Goal: Task Accomplishment & Management: Complete application form

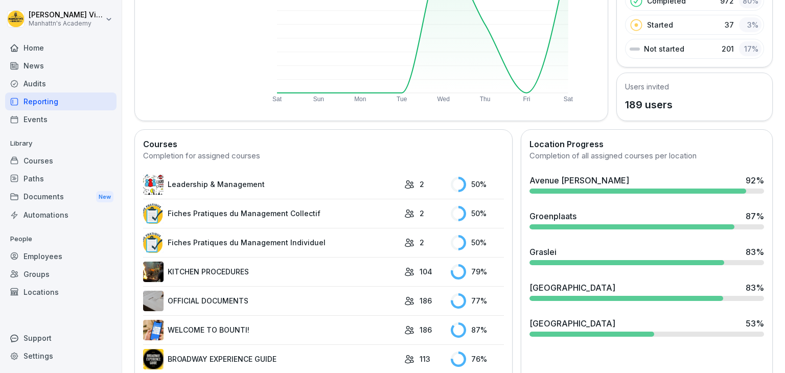
scroll to position [168, 0]
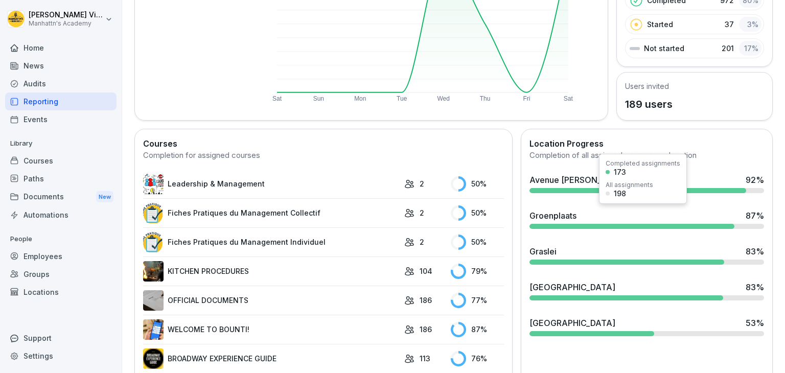
click at [563, 217] on div "Groenplaats" at bounding box center [552, 215] width 47 height 12
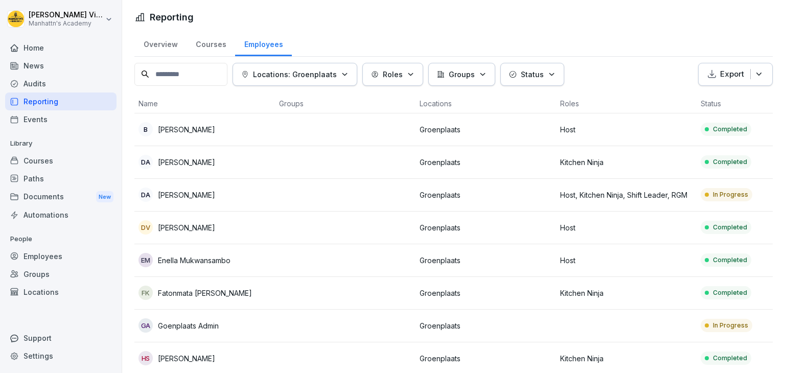
click at [49, 53] on div "Home" at bounding box center [60, 48] width 111 height 18
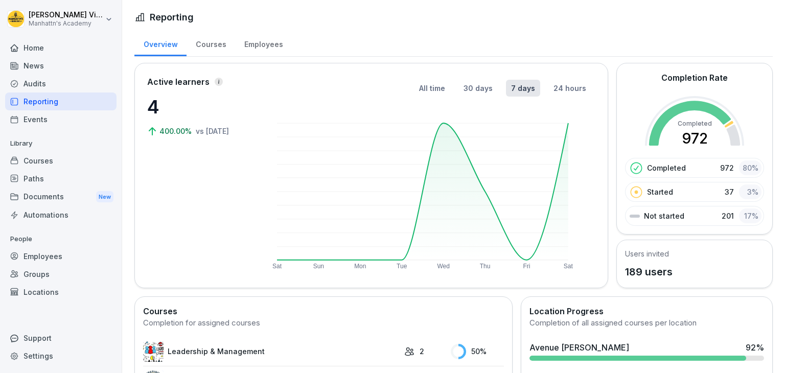
click at [258, 44] on div "Employees" at bounding box center [263, 43] width 57 height 26
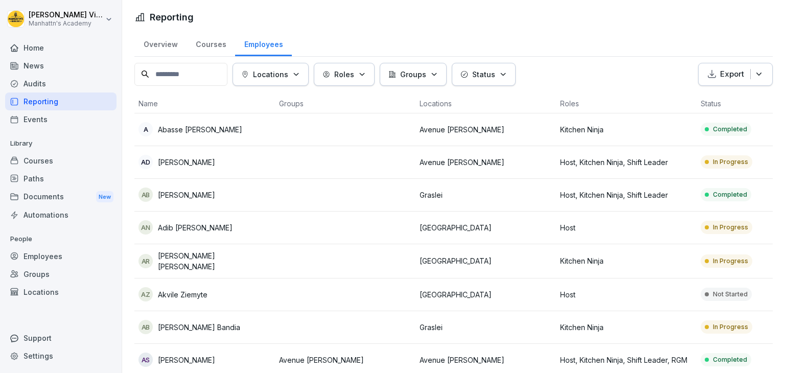
click at [35, 262] on div "Employees" at bounding box center [60, 256] width 111 height 18
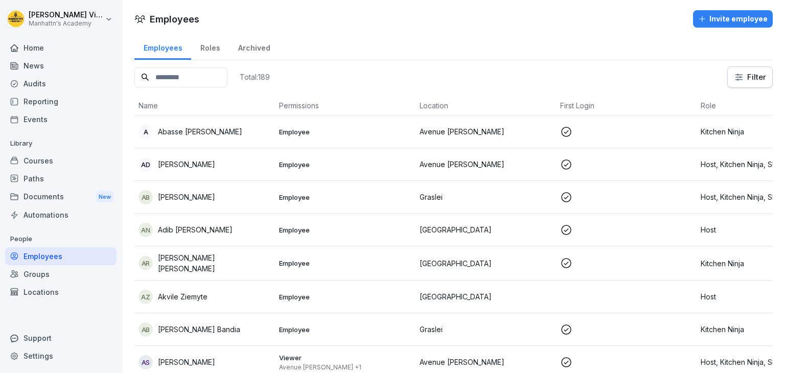
click at [738, 22] on div "Invite employee" at bounding box center [732, 18] width 69 height 11
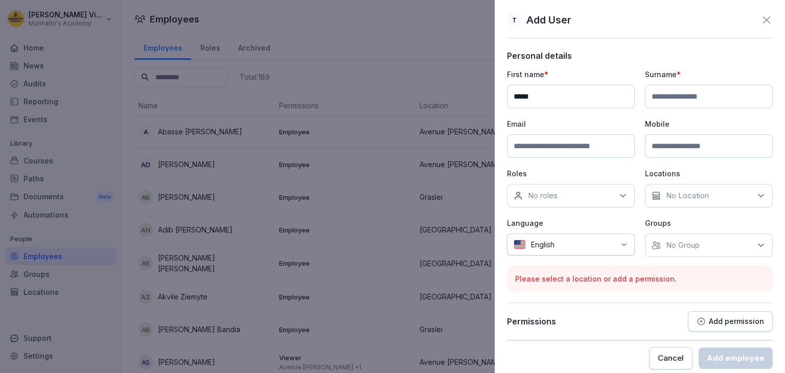
type input "*****"
type input "*********"
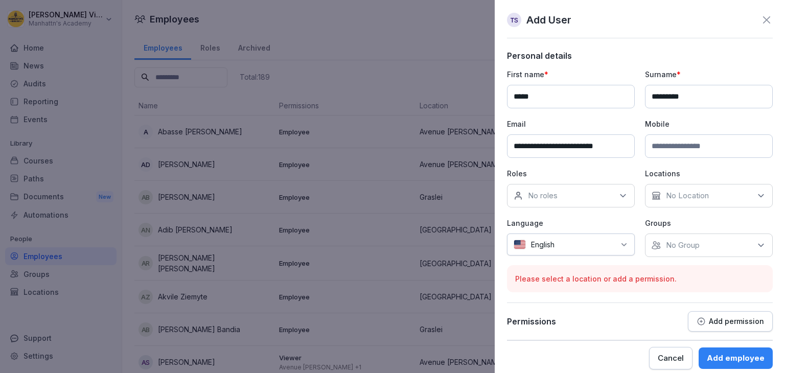
type input "**********"
click at [620, 195] on icon at bounding box center [622, 196] width 5 height 3
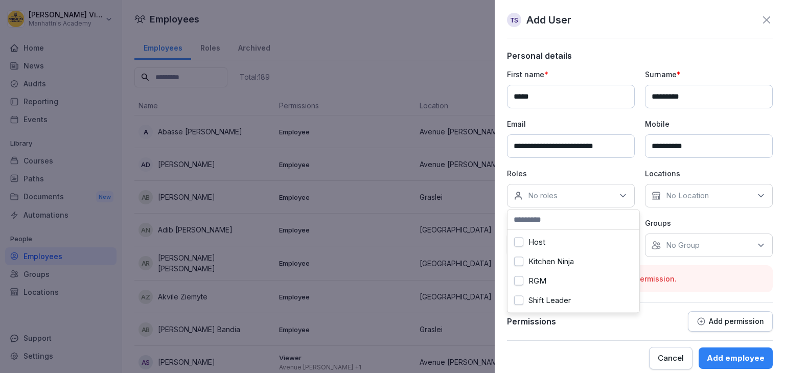
click at [520, 242] on button "Host" at bounding box center [518, 242] width 9 height 9
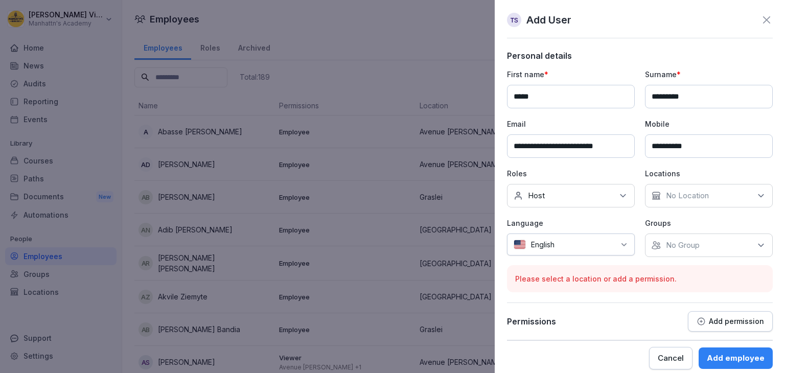
click at [694, 197] on p "No Location" at bounding box center [687, 196] width 43 height 10
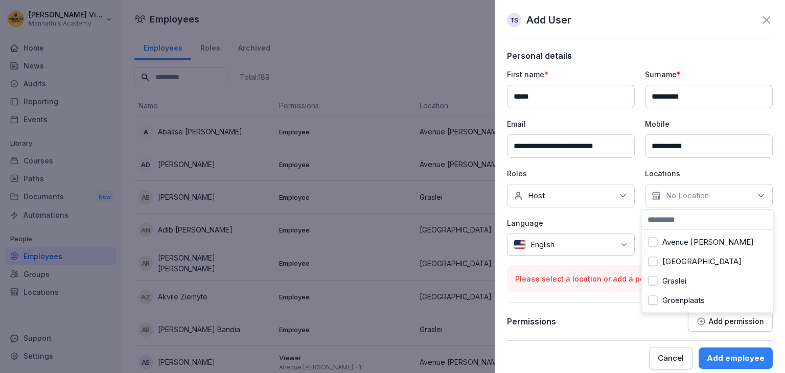
scroll to position [27, 0]
click at [654, 276] on button "Groenplaats" at bounding box center [652, 280] width 9 height 9
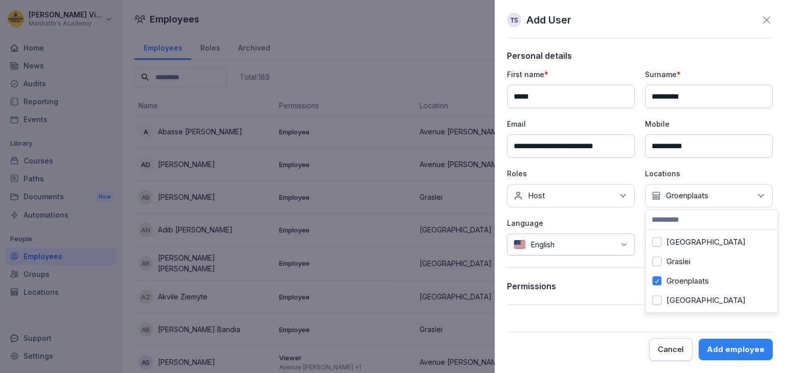
click at [604, 252] on div "English" at bounding box center [571, 244] width 128 height 22
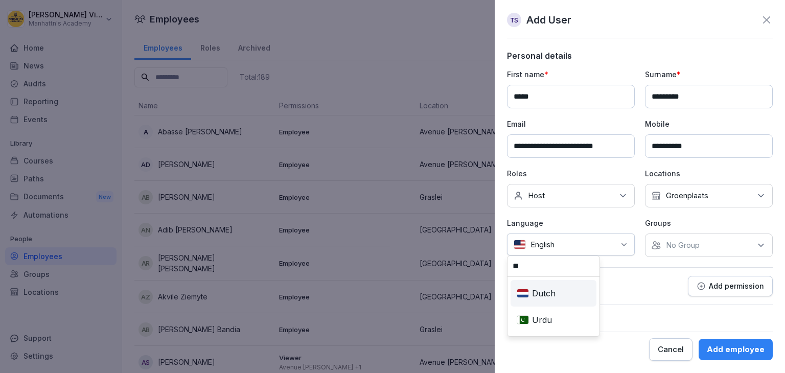
type input "**"
click at [542, 294] on div "Dutch" at bounding box center [553, 293] width 82 height 22
click at [741, 354] on div "Add employee" at bounding box center [735, 349] width 58 height 11
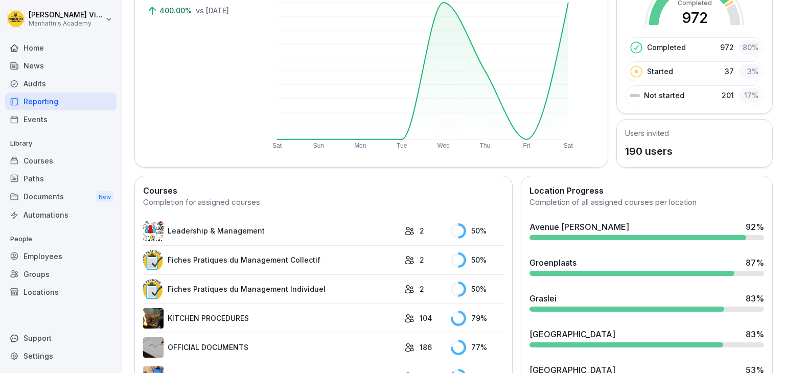
scroll to position [176, 0]
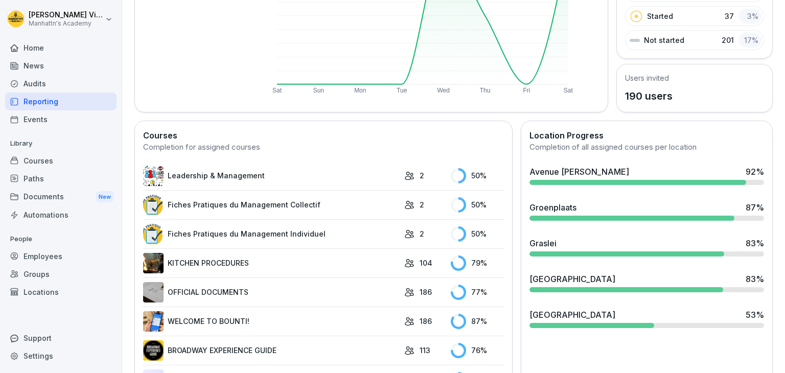
click at [566, 212] on div "Groenplaats 87 %" at bounding box center [646, 211] width 243 height 28
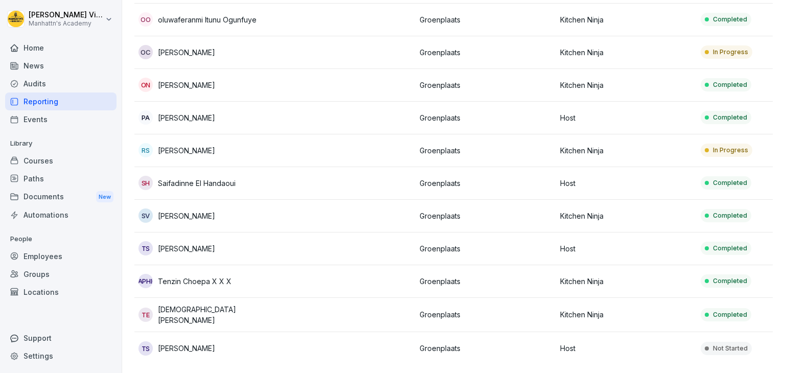
scroll to position [744, 0]
click at [639, 343] on p "Host" at bounding box center [626, 348] width 132 height 11
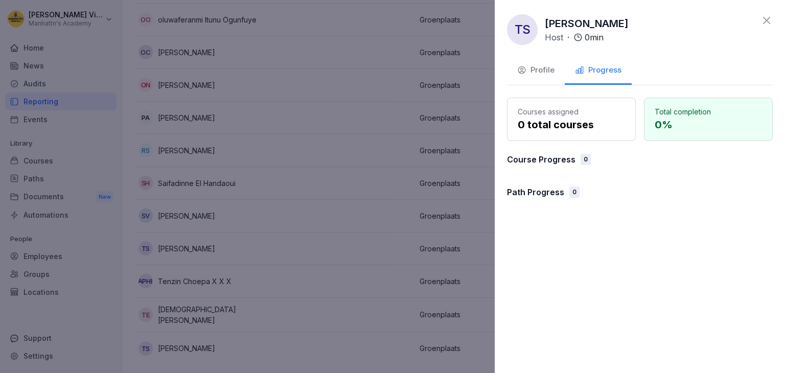
click at [538, 74] on div "Profile" at bounding box center [535, 70] width 37 height 12
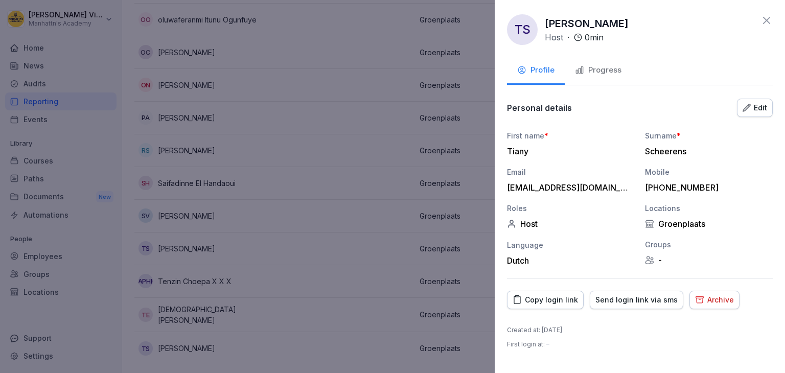
click at [629, 301] on div "Send login link via sms" at bounding box center [636, 299] width 82 height 11
click at [541, 301] on div "Copy login link" at bounding box center [544, 299] width 65 height 11
click at [599, 74] on div "Progress" at bounding box center [598, 70] width 46 height 12
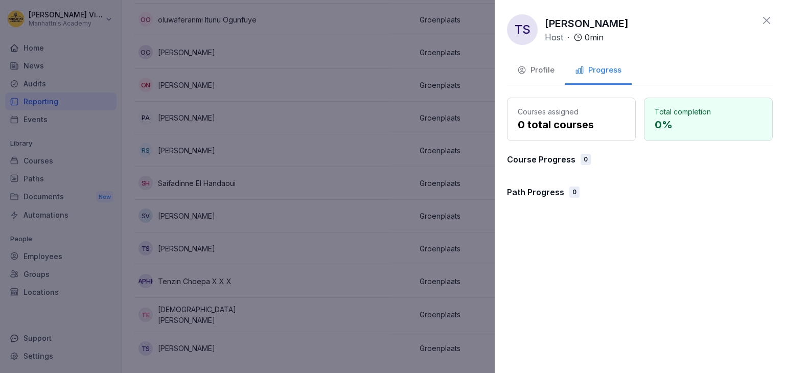
click at [542, 69] on div "Profile" at bounding box center [535, 70] width 37 height 12
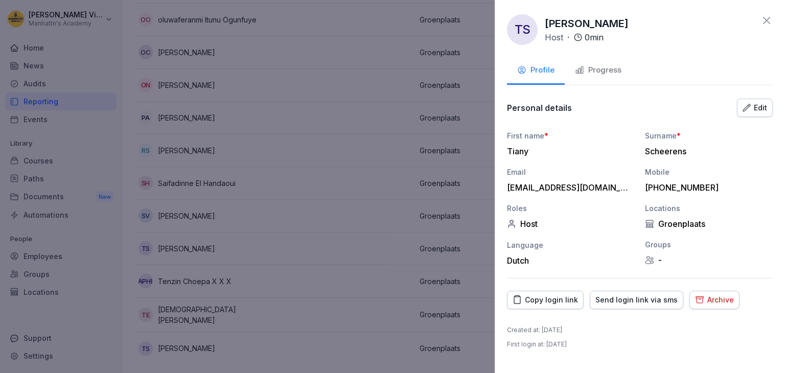
click at [755, 111] on div "Edit" at bounding box center [754, 107] width 25 height 11
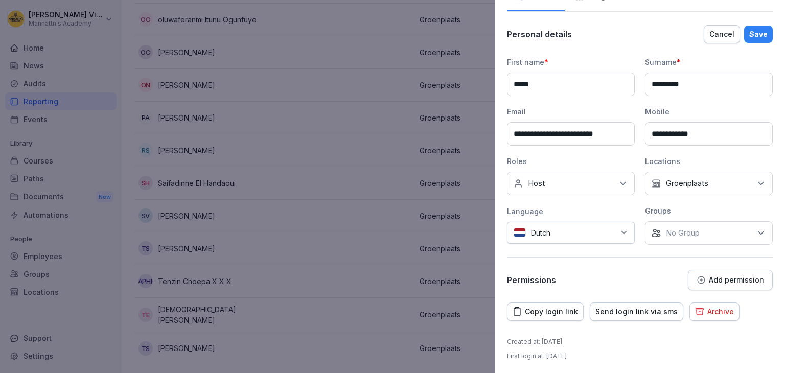
scroll to position [0, 0]
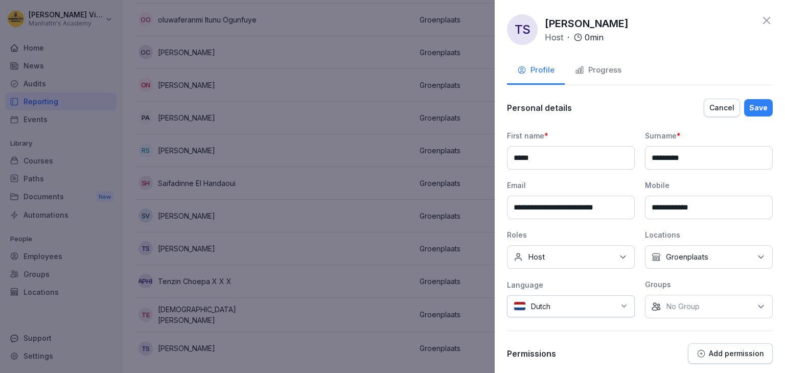
click at [595, 77] on button "Progress" at bounding box center [597, 71] width 67 height 28
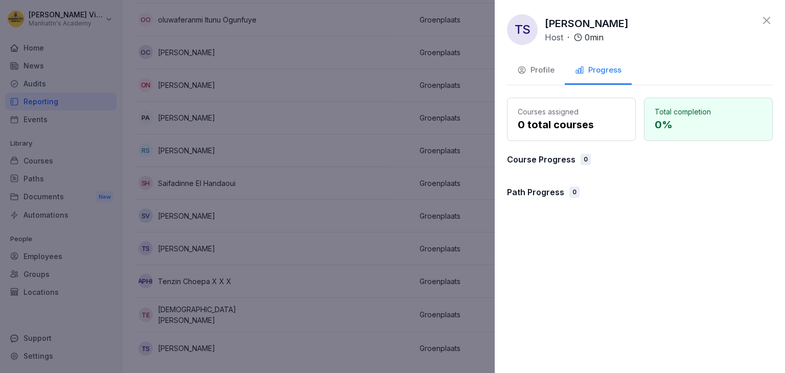
click at [533, 69] on div "Profile" at bounding box center [535, 70] width 37 height 12
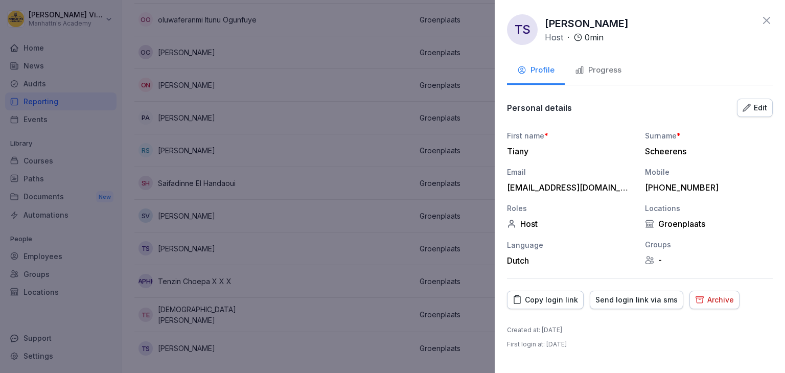
click at [704, 298] on div "Archive" at bounding box center [714, 299] width 39 height 11
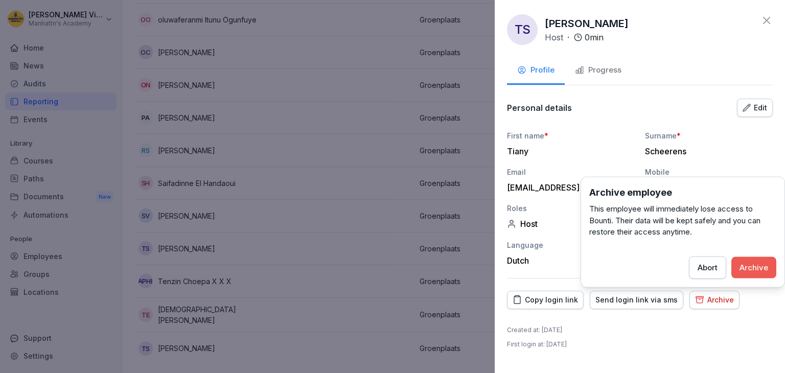
click at [753, 263] on div "Archive" at bounding box center [753, 267] width 29 height 11
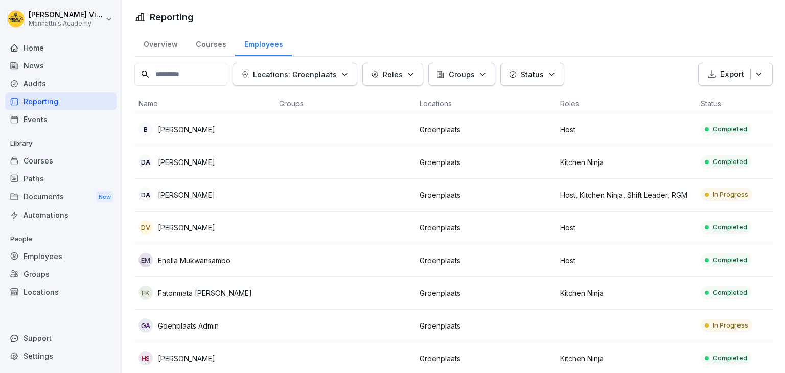
click at [32, 48] on div "Home" at bounding box center [60, 48] width 111 height 18
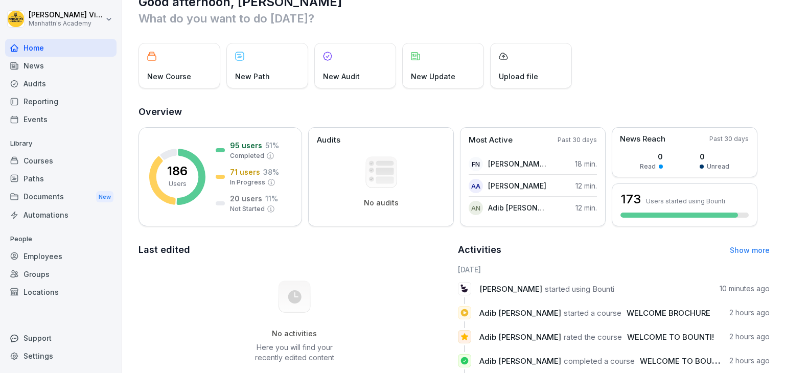
scroll to position [25, 0]
click at [43, 254] on div "Employees" at bounding box center [60, 256] width 111 height 18
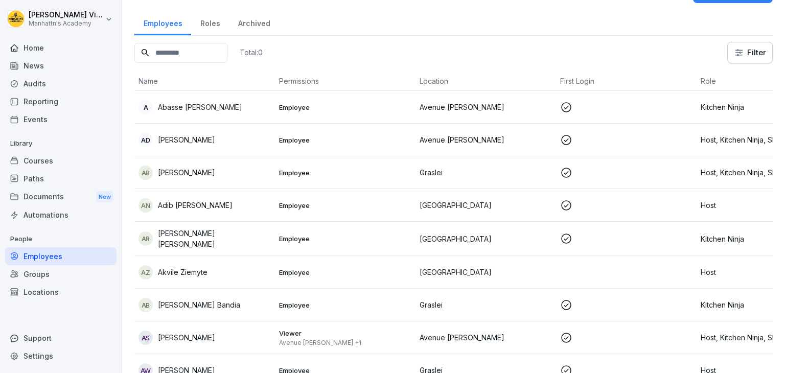
scroll to position [10, 0]
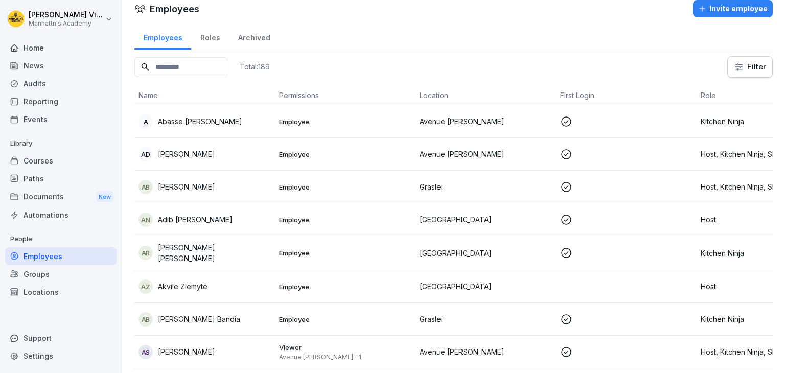
click at [736, 13] on div "Invite employee" at bounding box center [732, 8] width 69 height 11
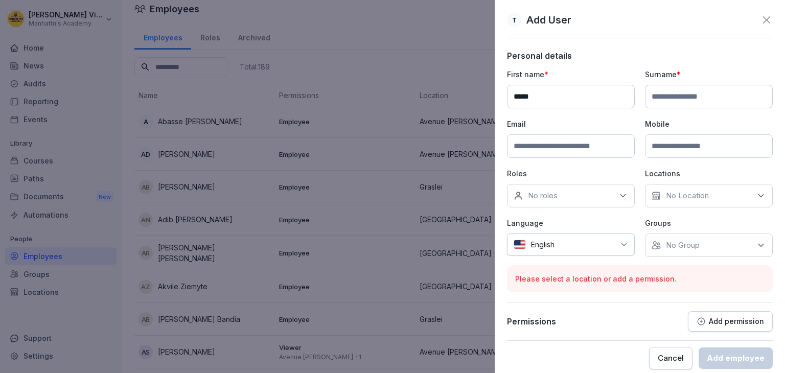
type input "*****"
type input "*********"
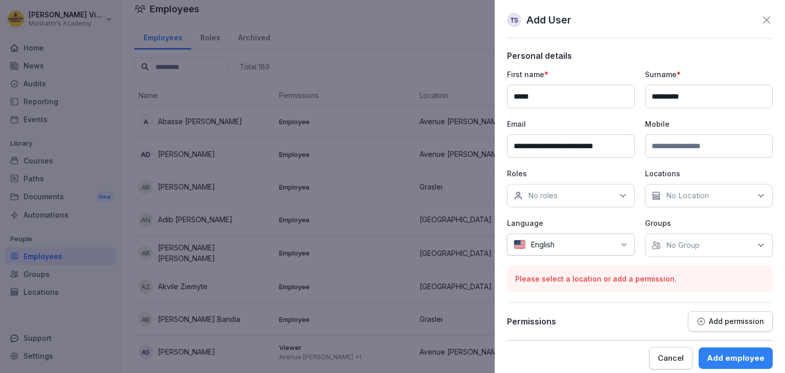
type input "**********"
click at [606, 195] on div "No roles" at bounding box center [571, 195] width 128 height 23
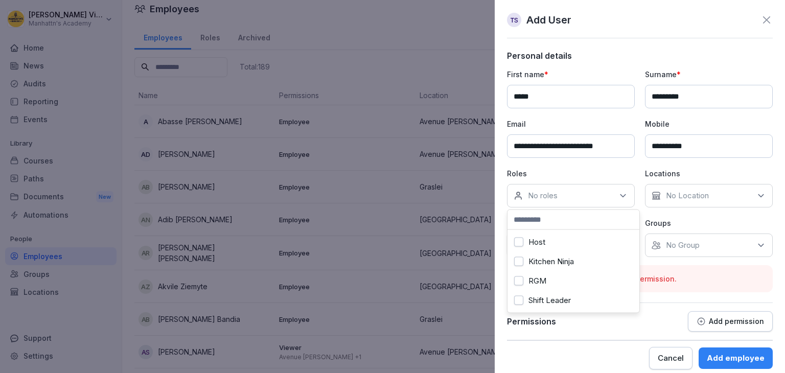
click at [521, 238] on button "Host" at bounding box center [518, 242] width 9 height 9
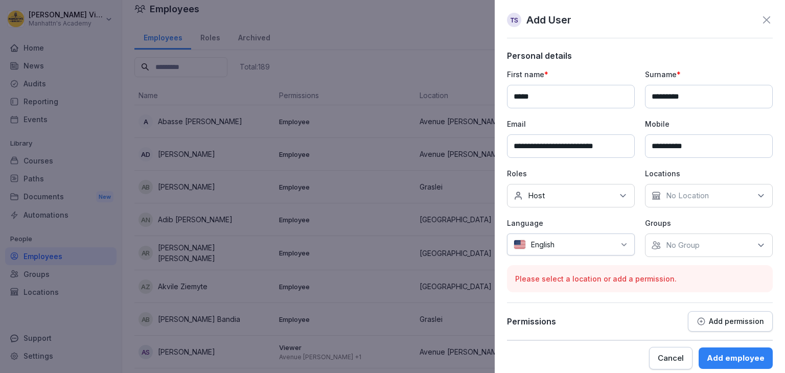
click at [672, 188] on div "No Location" at bounding box center [709, 195] width 128 height 23
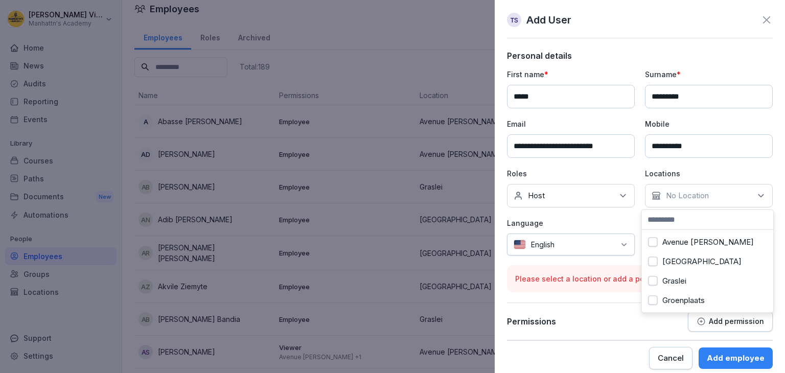
click at [652, 299] on button "Groenplaats" at bounding box center [652, 300] width 9 height 9
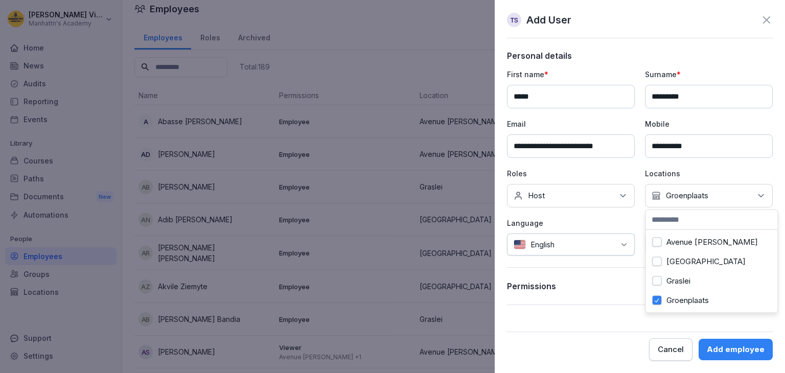
click at [601, 244] on div at bounding box center [586, 244] width 55 height 11
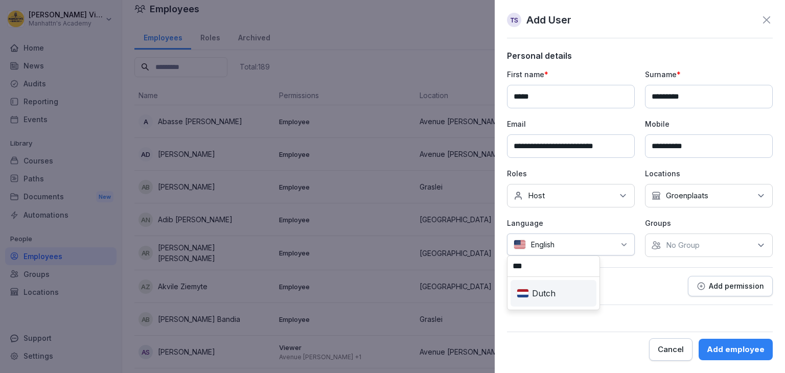
type input "***"
click at [567, 299] on div "Dutch" at bounding box center [553, 293] width 82 height 22
click at [687, 243] on p "No Group" at bounding box center [683, 245] width 34 height 10
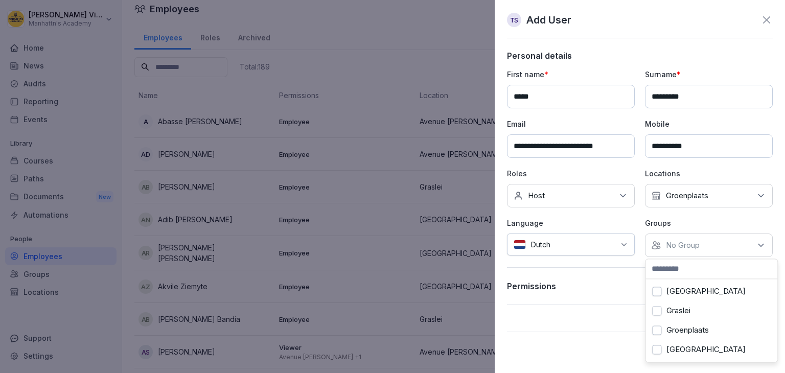
scroll to position [24, 0]
click at [657, 326] on button "Groenplaats" at bounding box center [656, 329] width 9 height 9
click at [631, 262] on div "**********" at bounding box center [640, 178] width 266 height 254
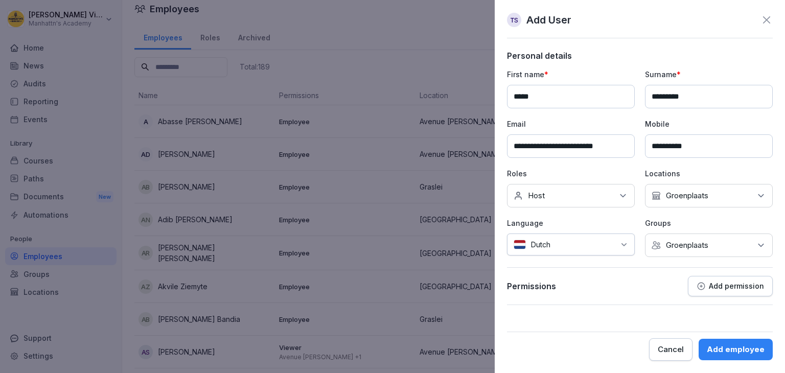
click at [718, 349] on div "Add employee" at bounding box center [735, 349] width 58 height 11
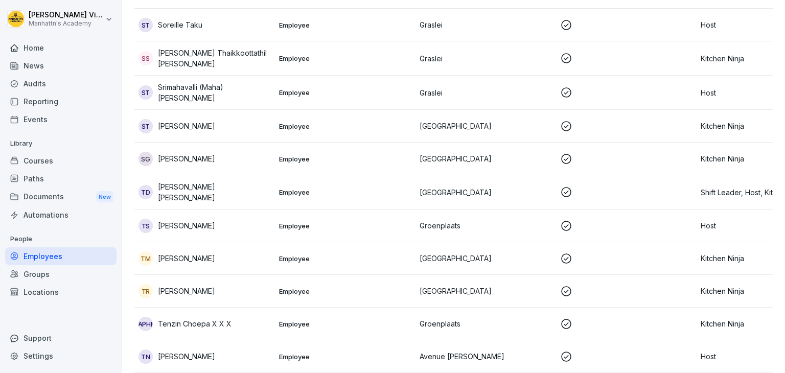
scroll to position [5567, 0]
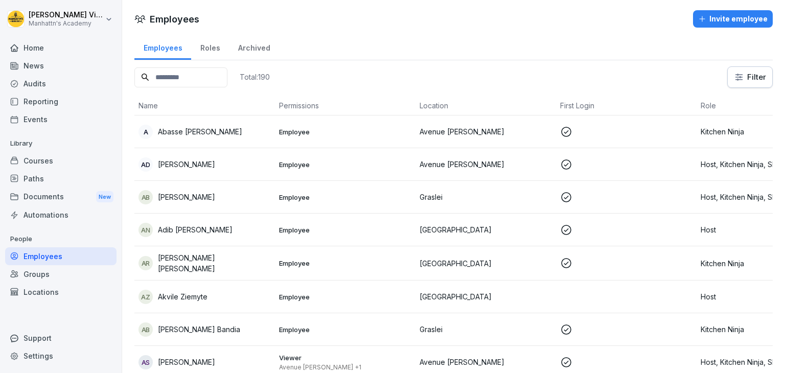
scroll to position [9, 0]
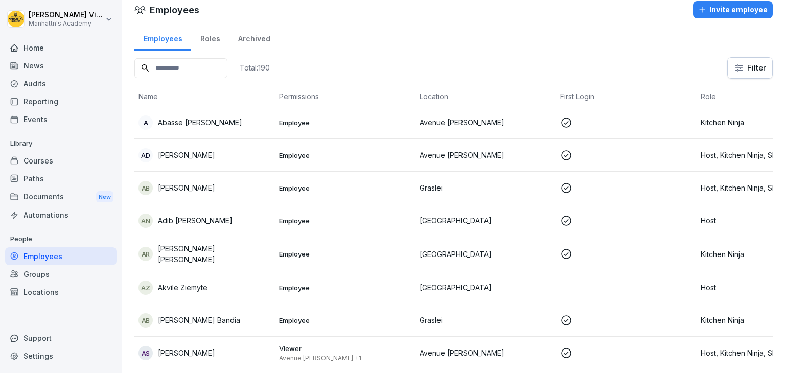
click at [37, 50] on div "Home" at bounding box center [60, 48] width 111 height 18
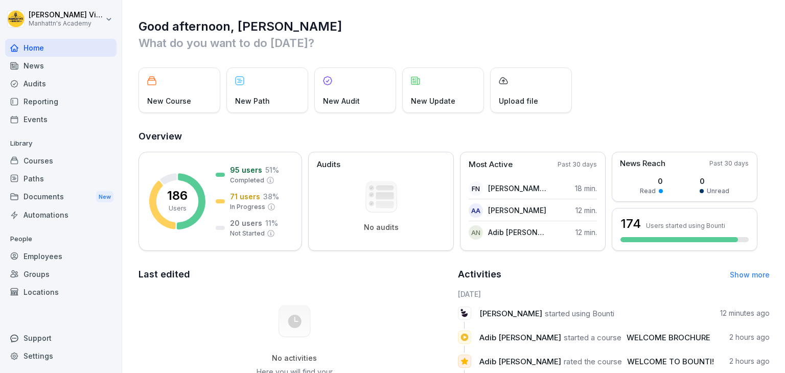
click at [35, 276] on div "Groups" at bounding box center [60, 274] width 111 height 18
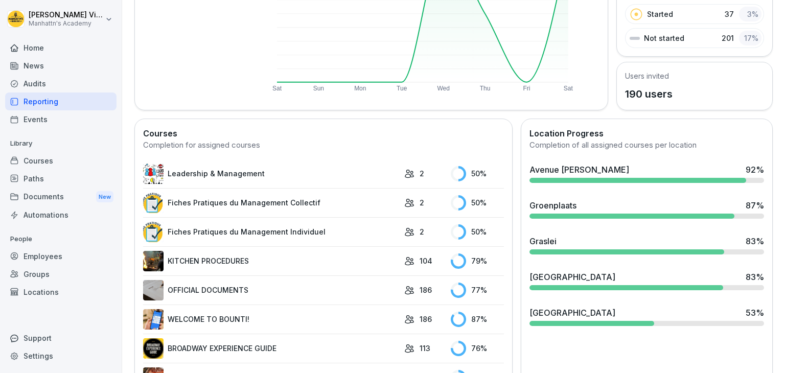
scroll to position [180, 0]
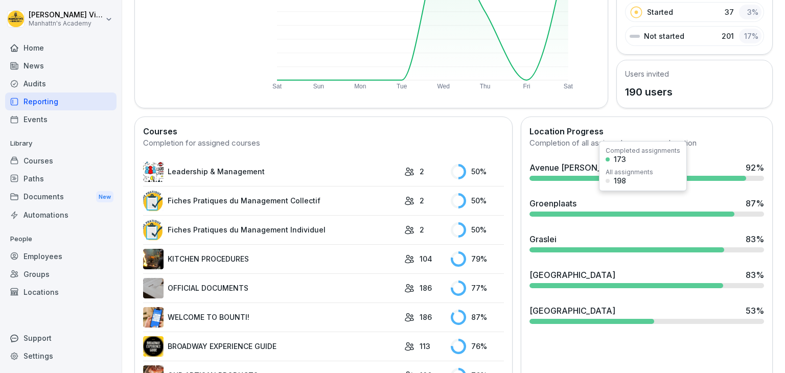
click at [569, 198] on div "Groenplaats" at bounding box center [552, 203] width 47 height 12
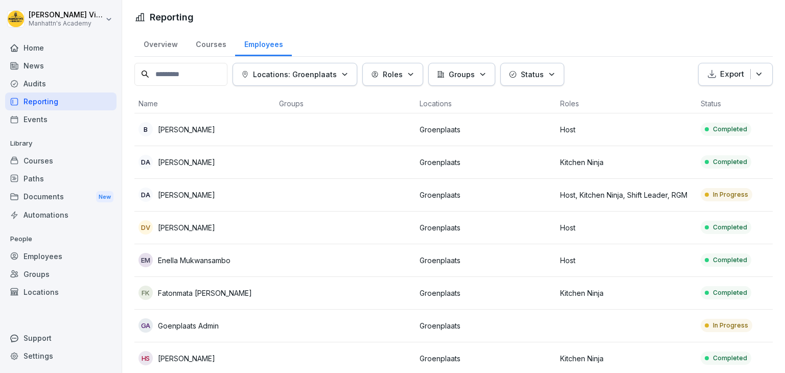
click at [190, 72] on input at bounding box center [180, 74] width 93 height 23
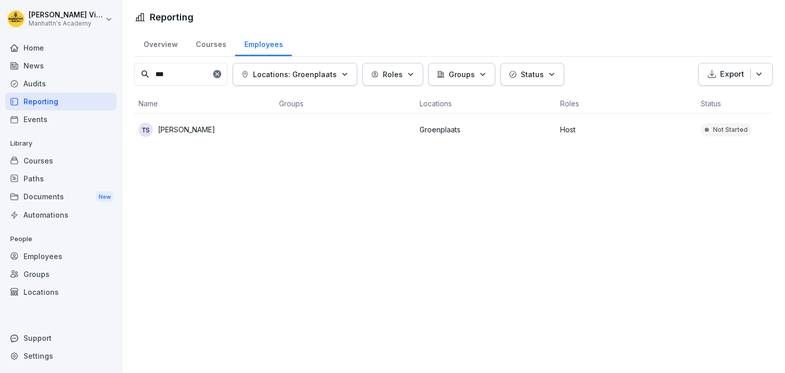
type input "***"
click at [184, 125] on p "[PERSON_NAME]" at bounding box center [186, 129] width 57 height 11
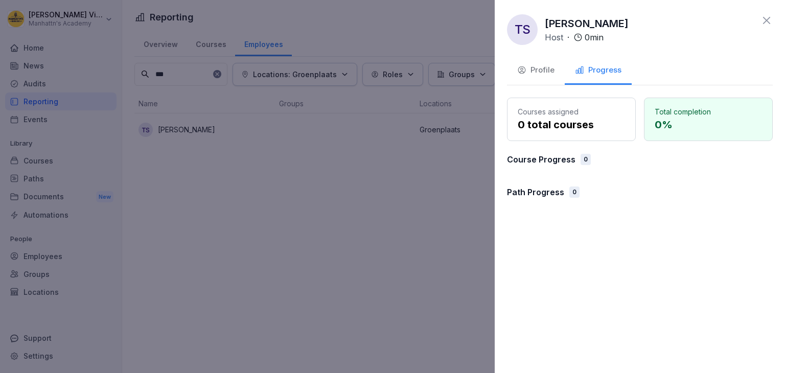
click at [536, 73] on div "Profile" at bounding box center [535, 70] width 37 height 12
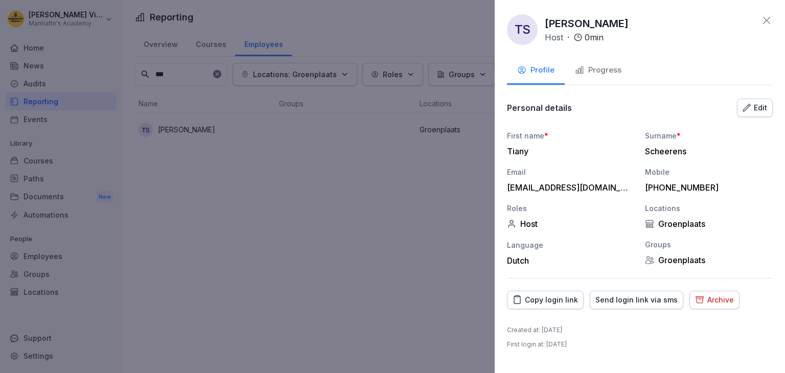
click at [549, 300] on div "Copy login link" at bounding box center [544, 299] width 65 height 11
